Goal: Task Accomplishment & Management: Use online tool/utility

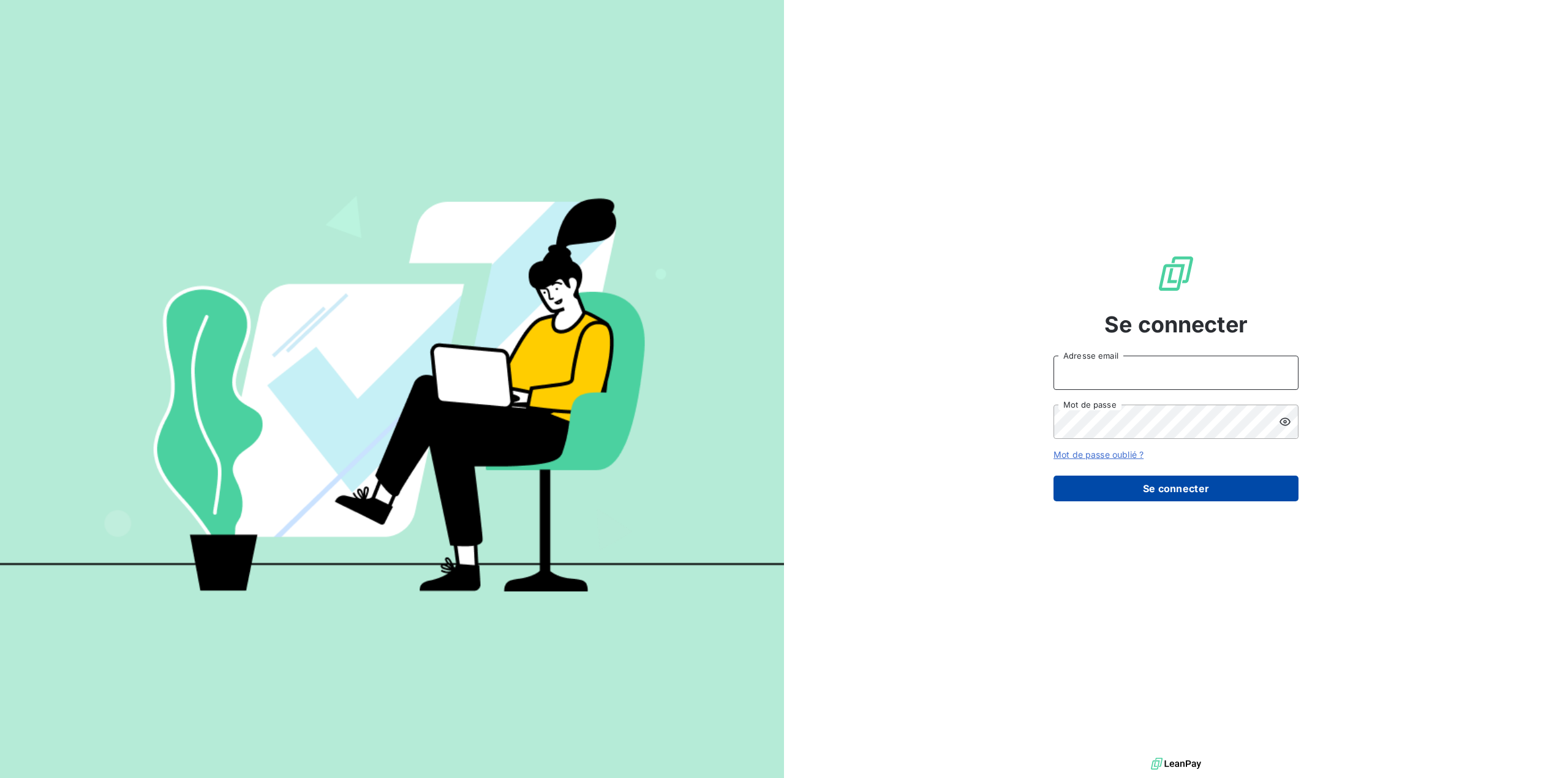
type input "[EMAIL_ADDRESS][DOMAIN_NAME]"
click at [1155, 487] on button "Se connecter" at bounding box center [1176, 488] width 245 height 26
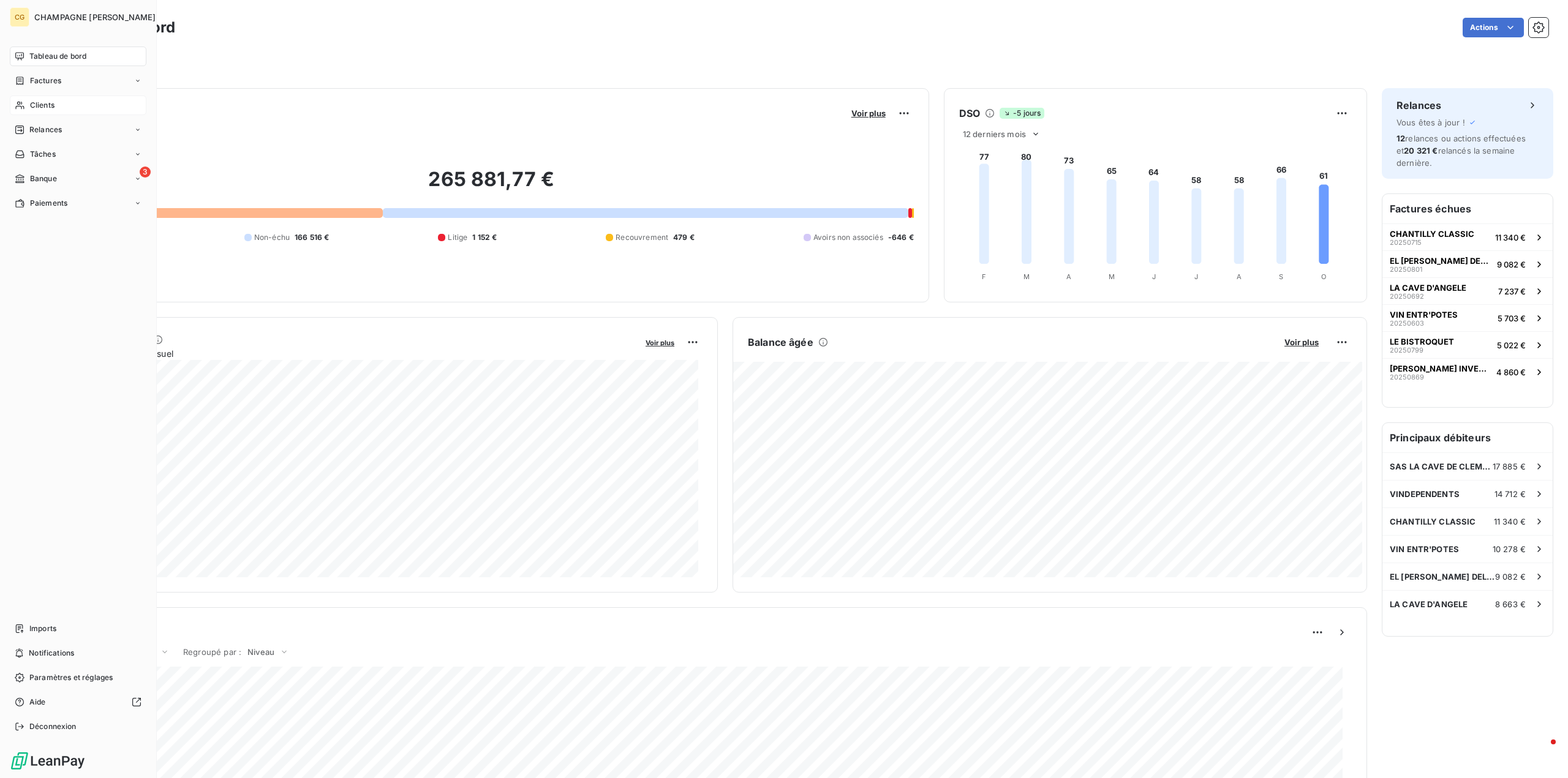
click at [46, 107] on span "Clients" at bounding box center [42, 106] width 24 height 11
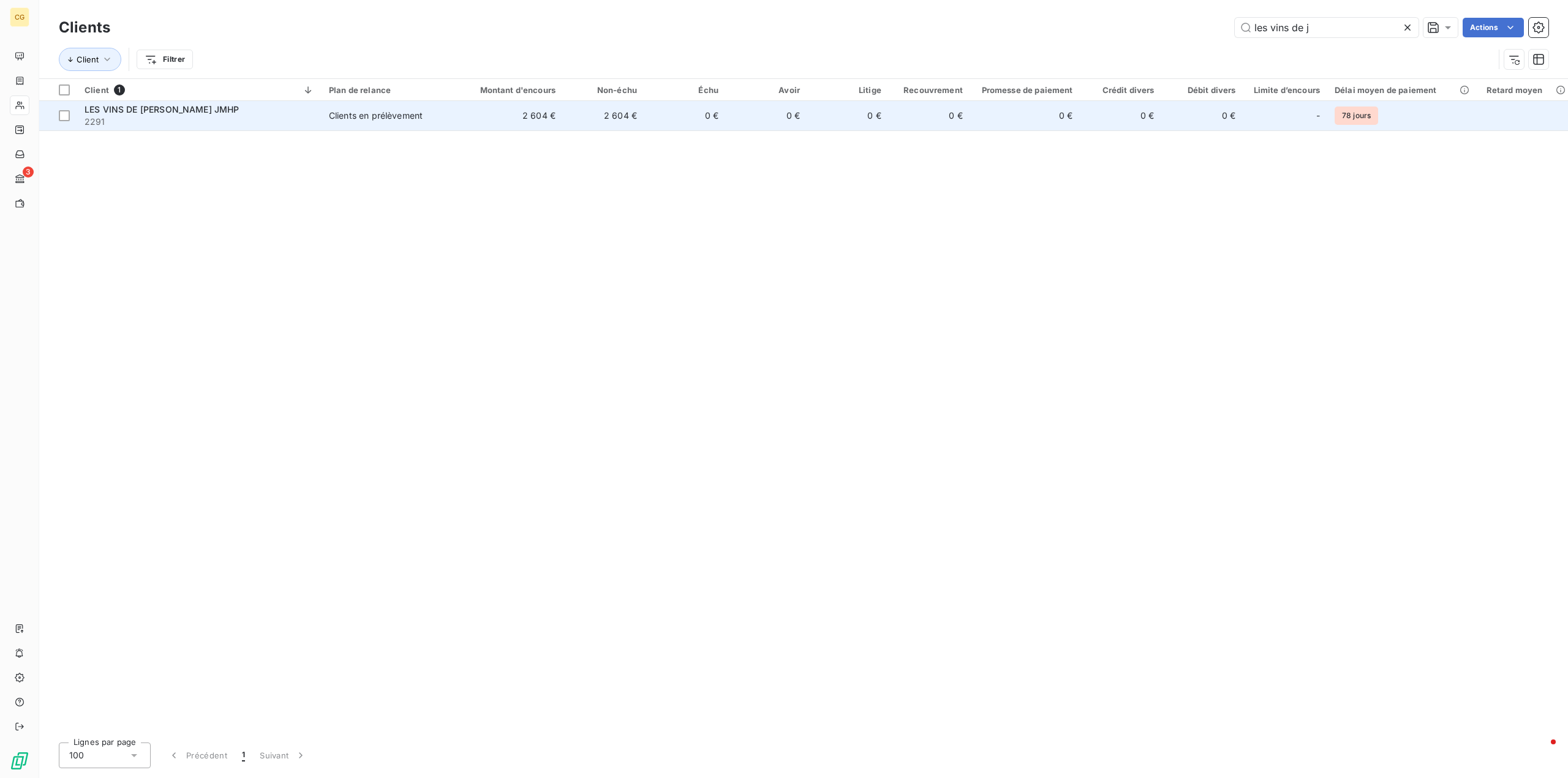
type input "les vins de j"
click at [396, 117] on div "Clients en prélèvement" at bounding box center [376, 116] width 94 height 12
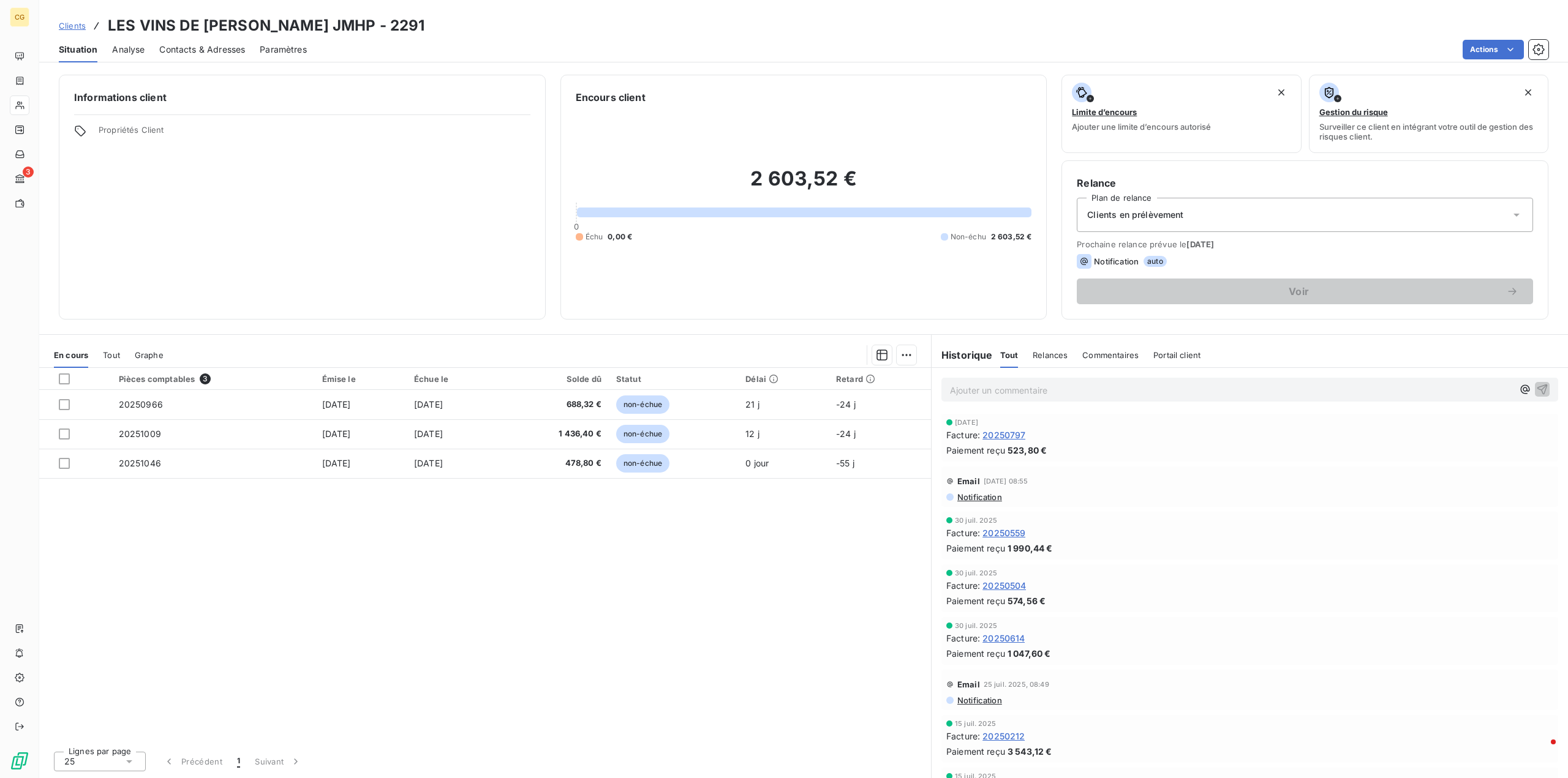
click at [1281, 223] on div "Clients en prélèvement" at bounding box center [1304, 215] width 456 height 34
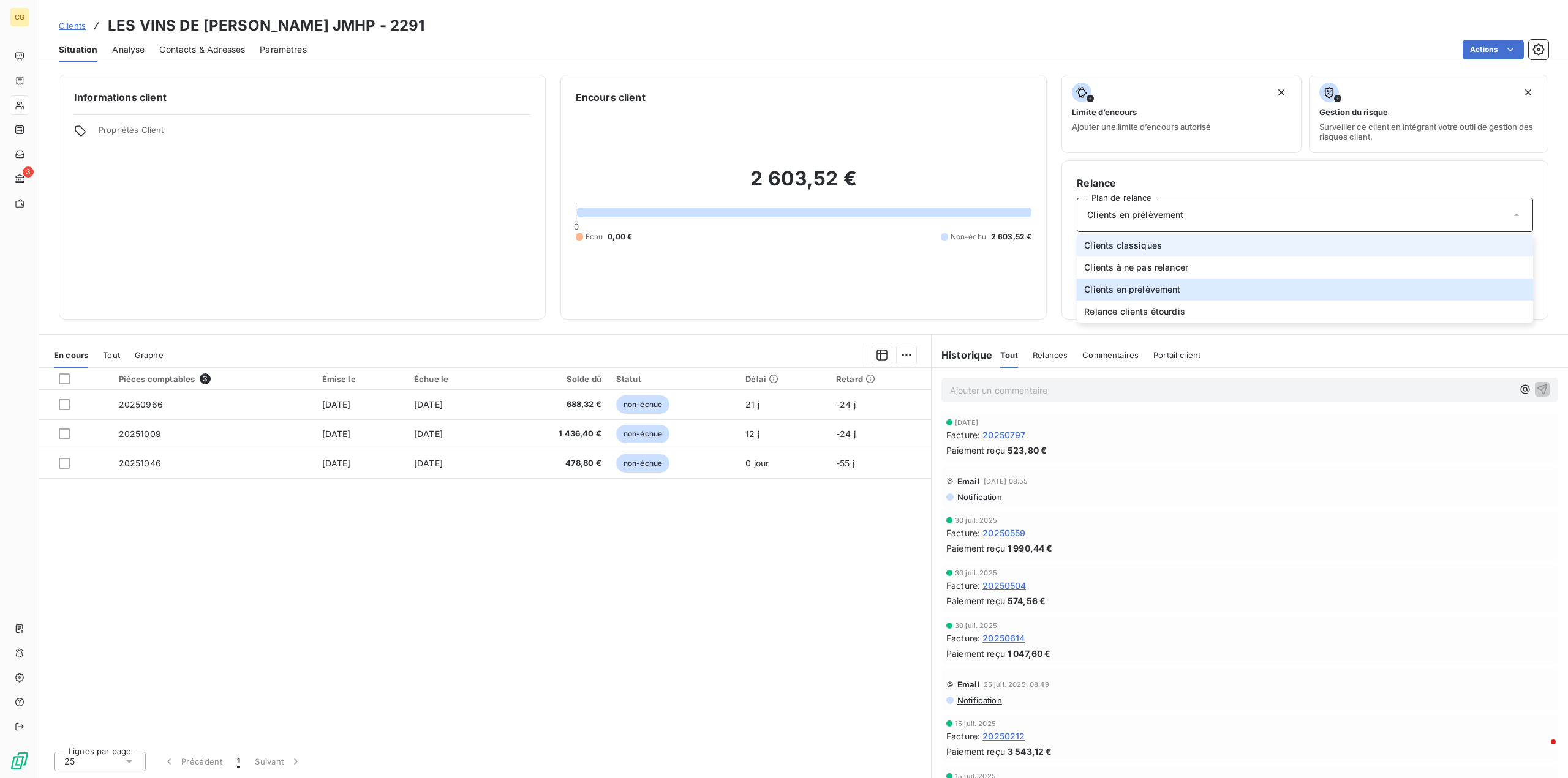
click at [1143, 247] on span "Clients classiques" at bounding box center [1123, 245] width 78 height 12
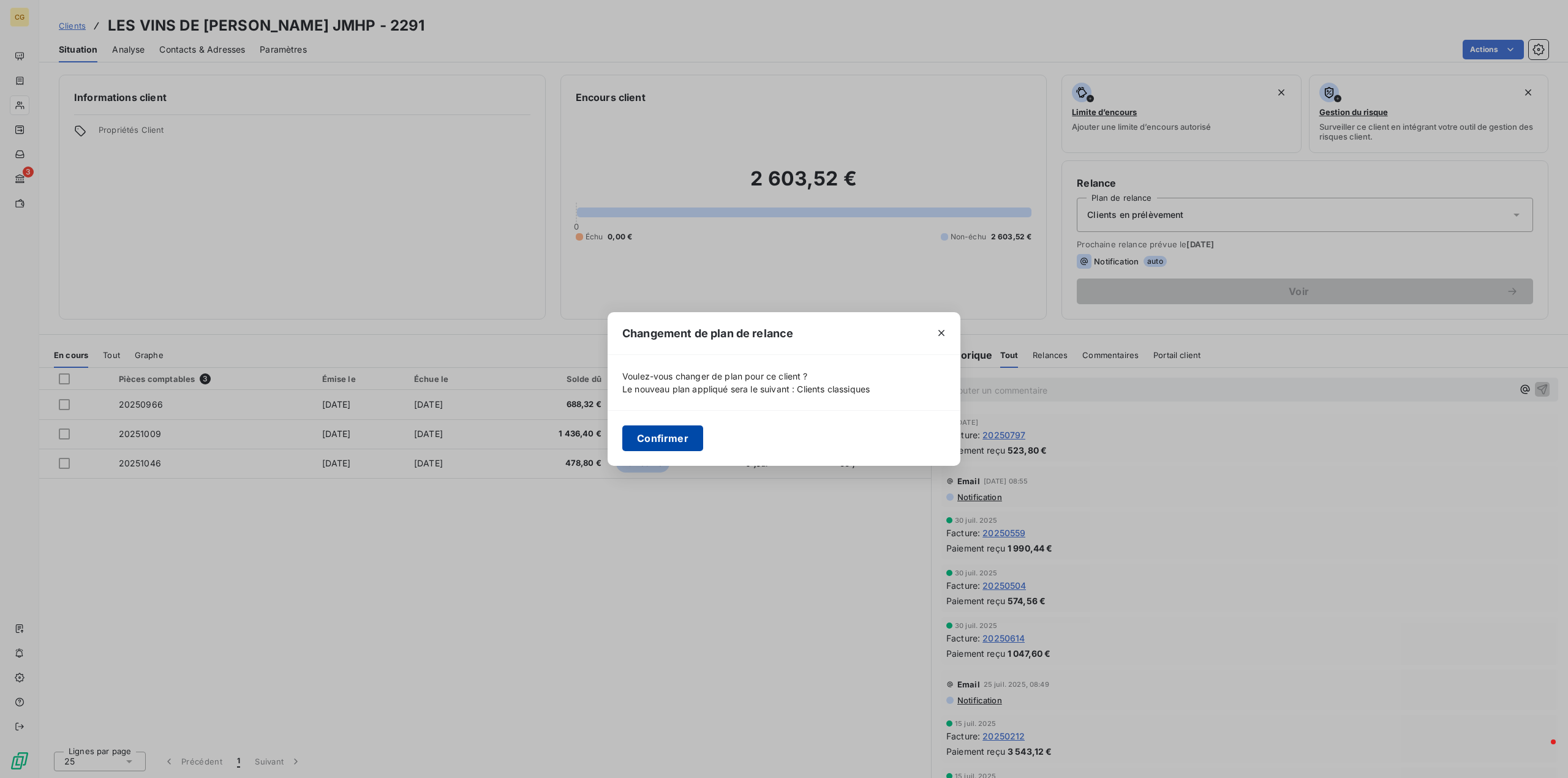
click at [680, 441] on button "Confirmer" at bounding box center [662, 438] width 81 height 26
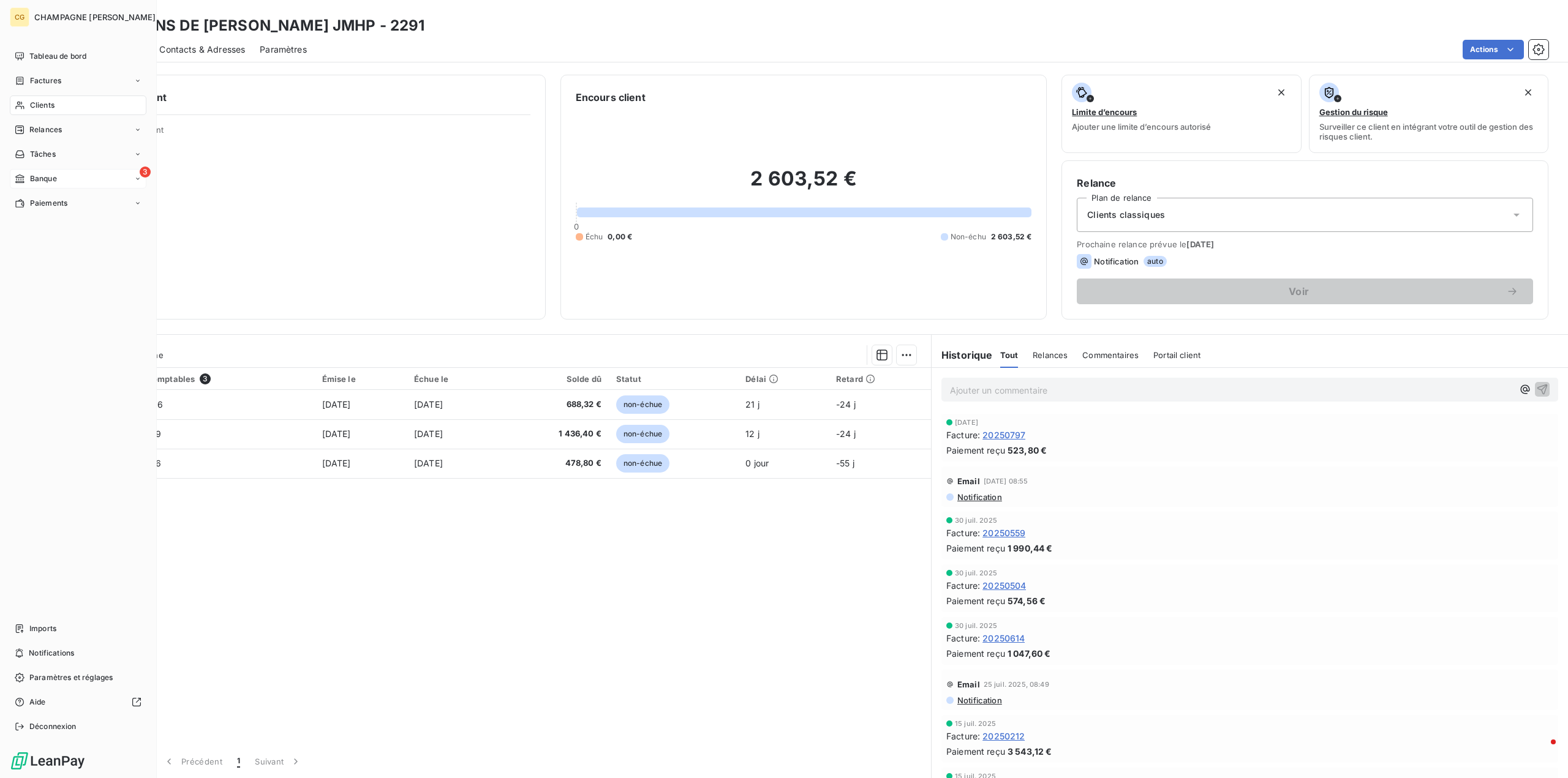
click at [36, 177] on span "Banque" at bounding box center [43, 179] width 27 height 11
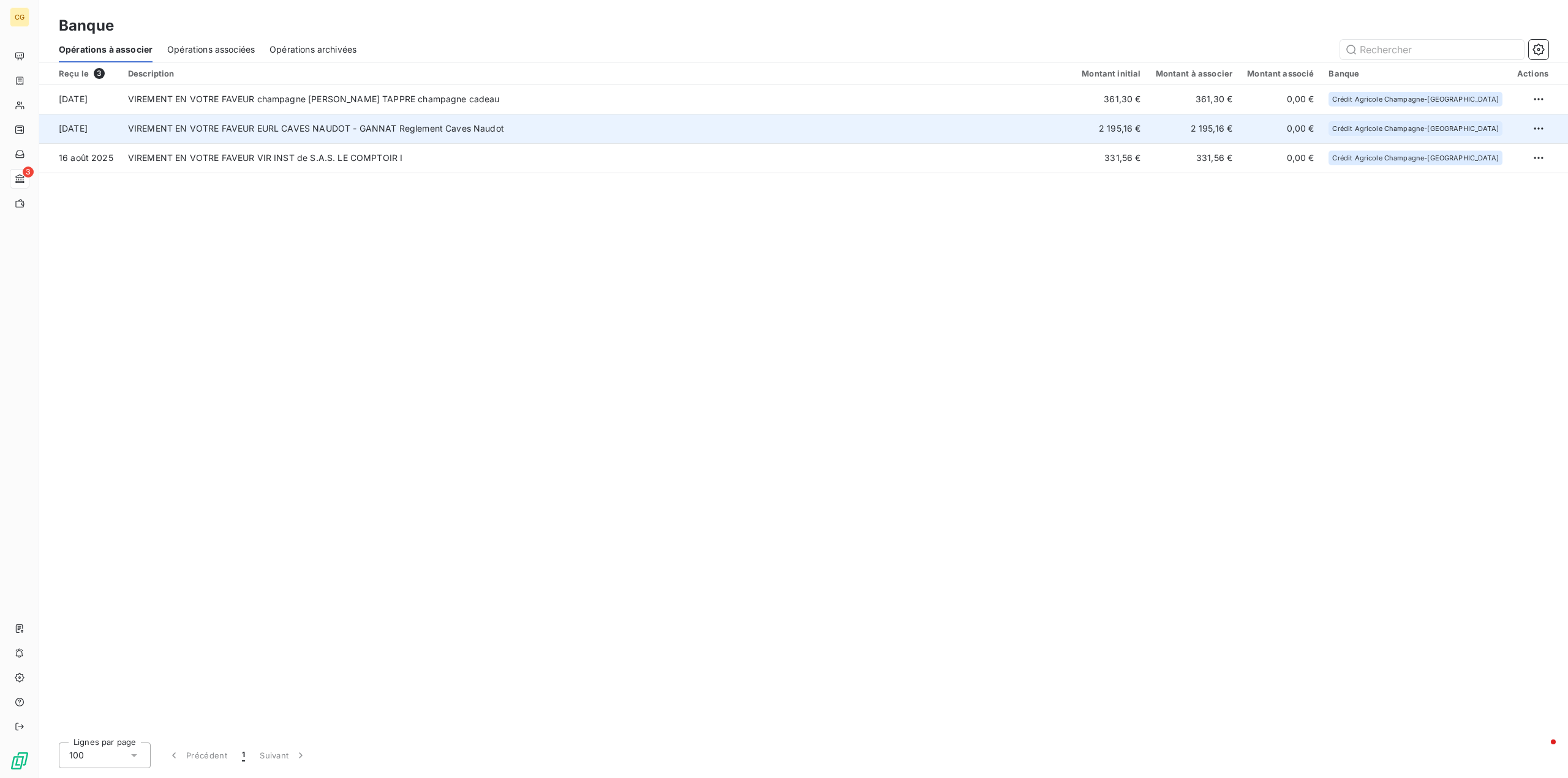
click at [886, 128] on td "VIREMENT EN VOTRE FAVEUR EURL CAVES NAUDOT - GANNAT Reglement Caves Naudot" at bounding box center [597, 128] width 954 height 29
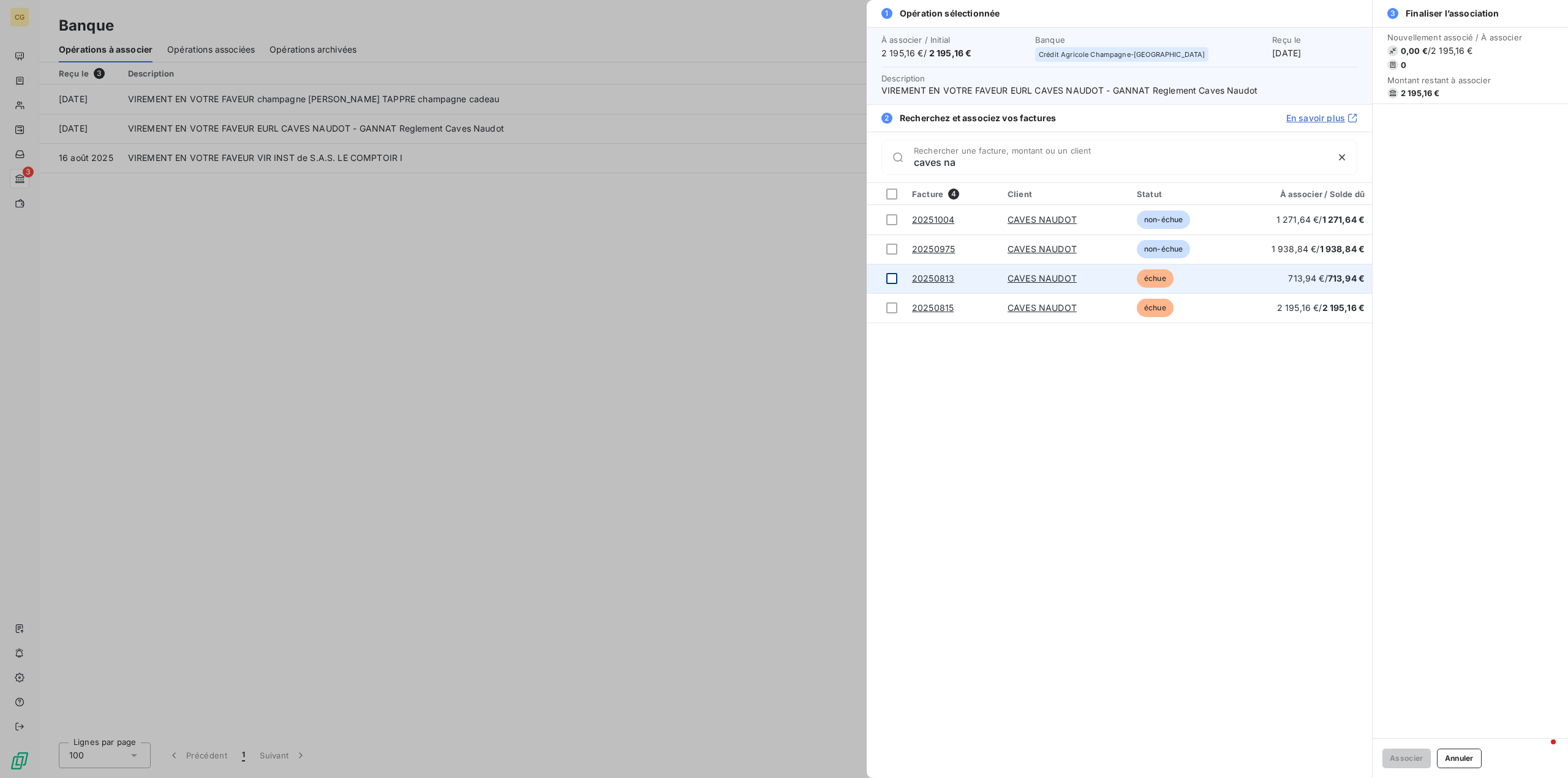
type input "caves na"
click at [891, 282] on div at bounding box center [892, 278] width 11 height 11
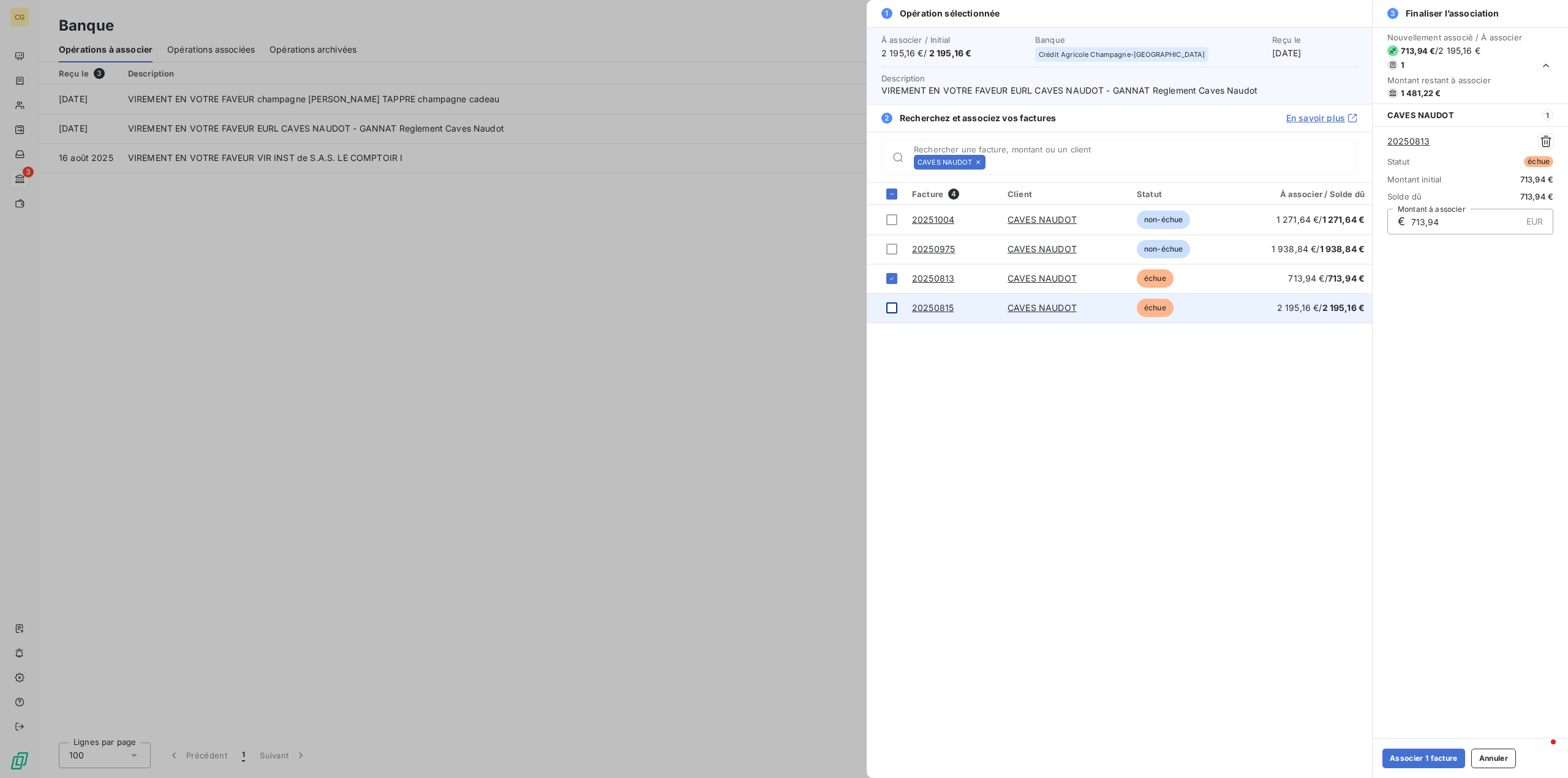
click at [892, 310] on div at bounding box center [892, 308] width 11 height 11
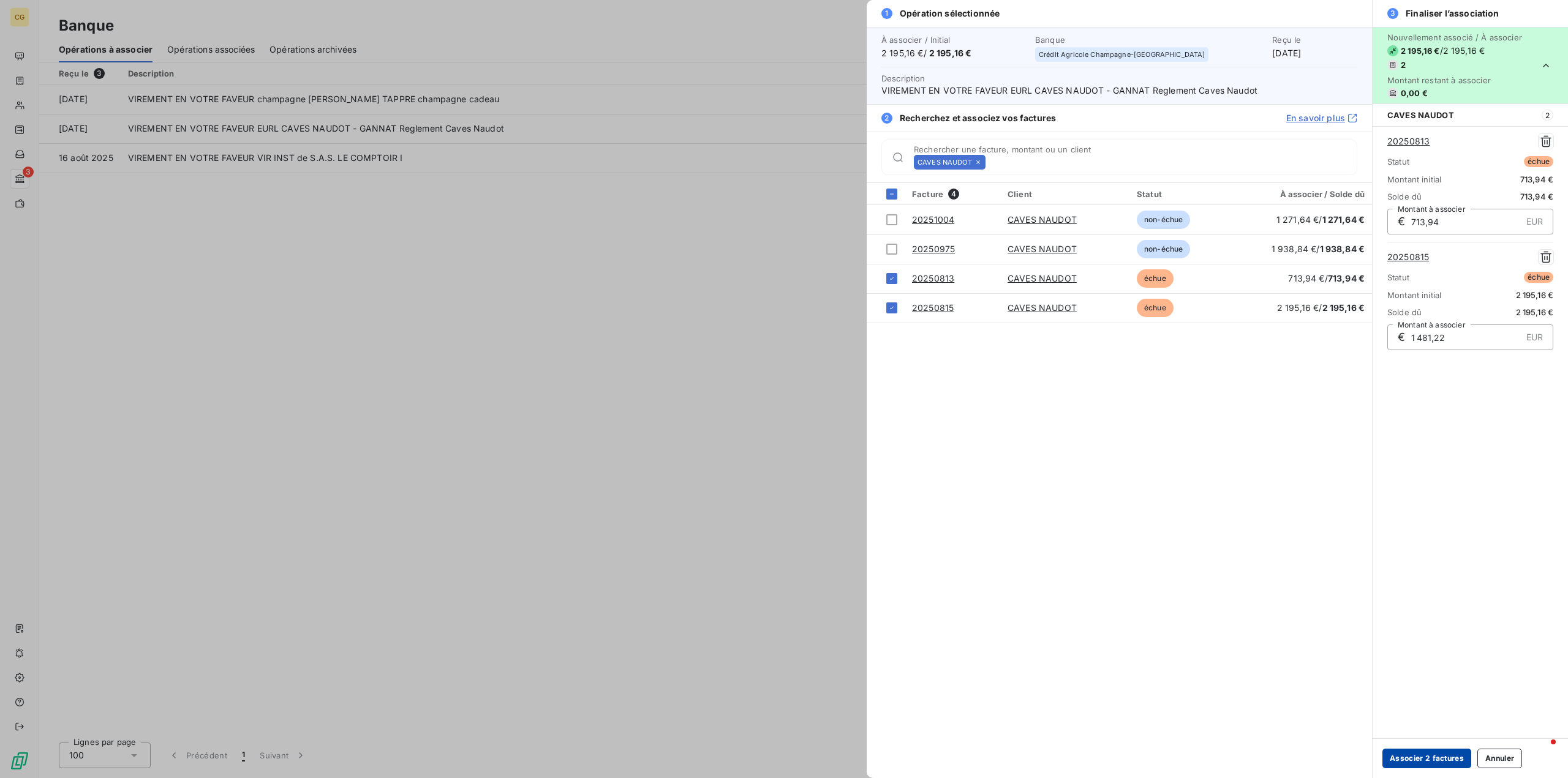
click at [1425, 756] on button "Associer 2 factures" at bounding box center [1426, 758] width 89 height 19
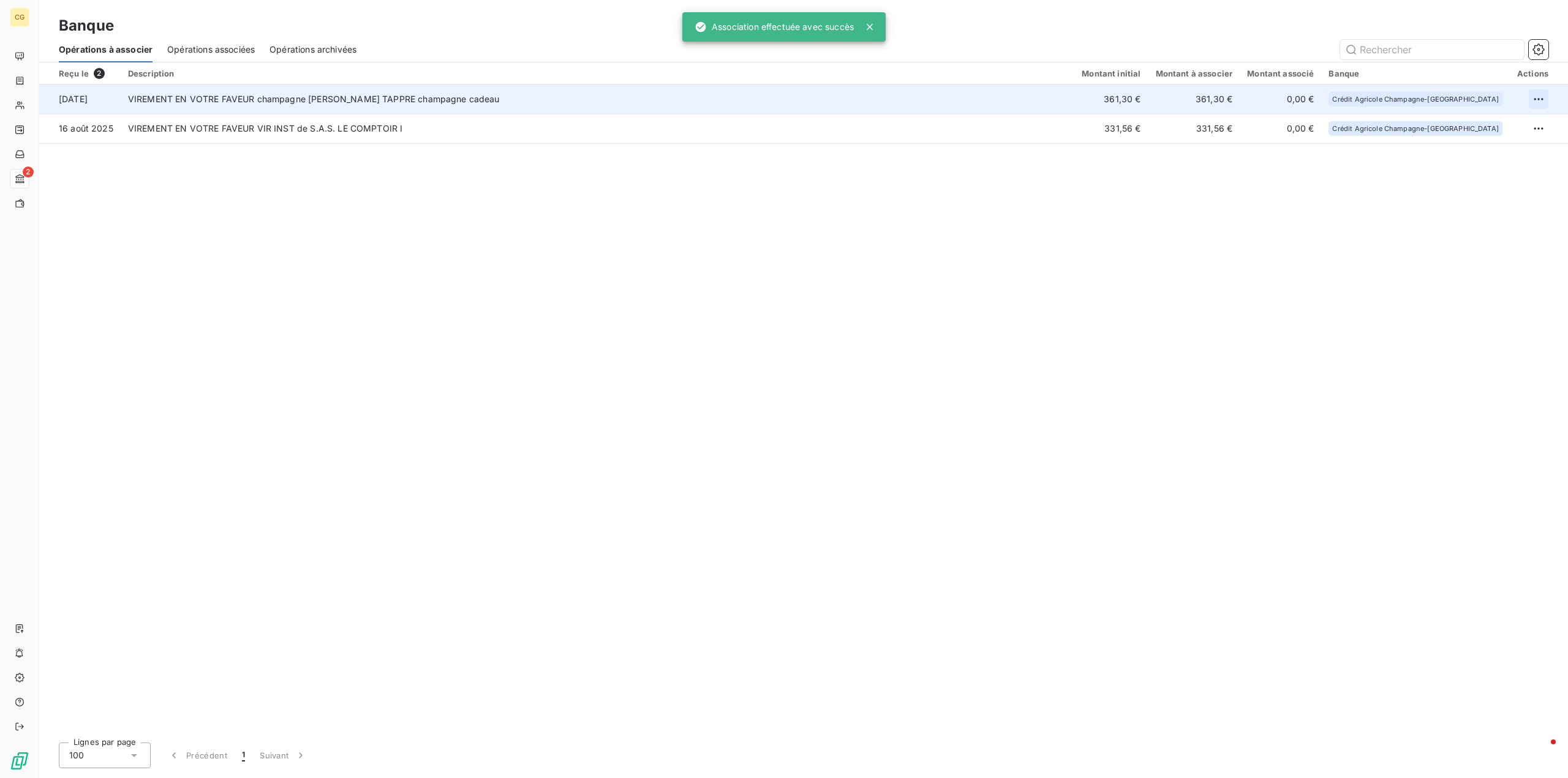
click at [1535, 97] on html "CG 2 Banque Opérations à associer Opérations associées Opérations archivées Reç…" at bounding box center [784, 389] width 1568 height 778
click at [1479, 127] on div "Archiver l’opération" at bounding box center [1495, 126] width 94 height 19
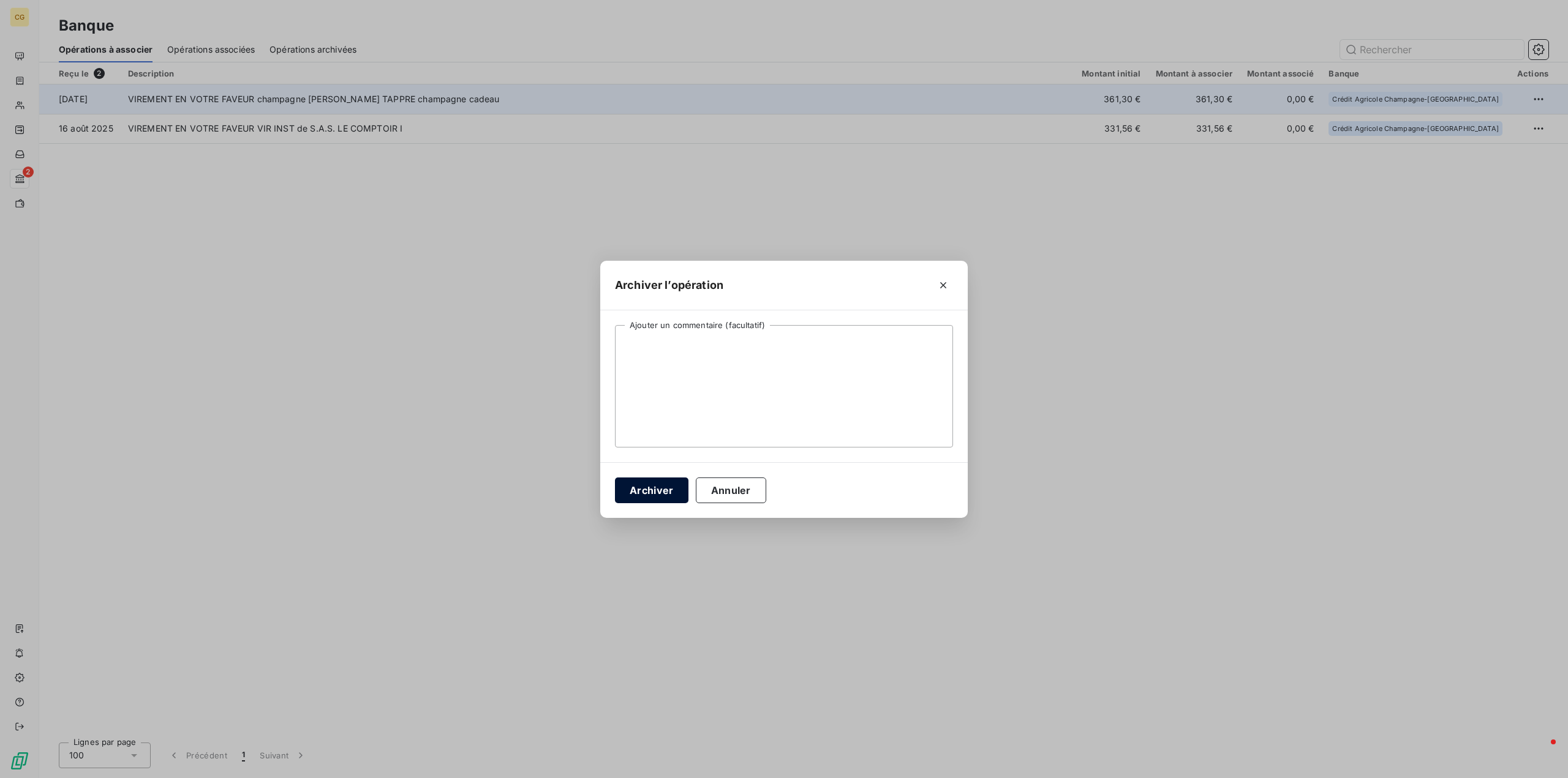
click at [666, 491] on button "Archiver" at bounding box center [652, 490] width 74 height 26
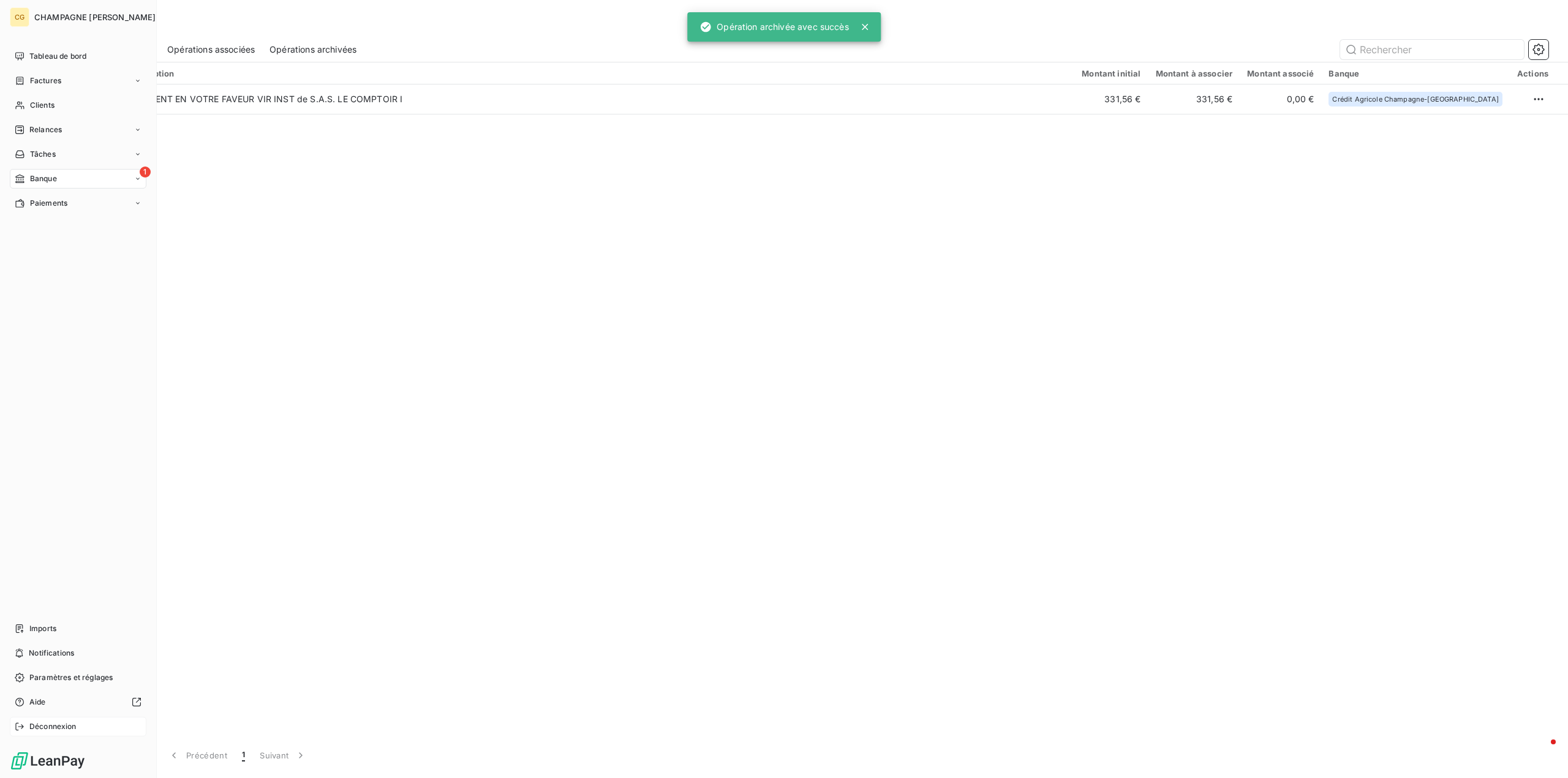
click at [43, 727] on span "Déconnexion" at bounding box center [53, 727] width 47 height 11
